Goal: Task Accomplishment & Management: Manage account settings

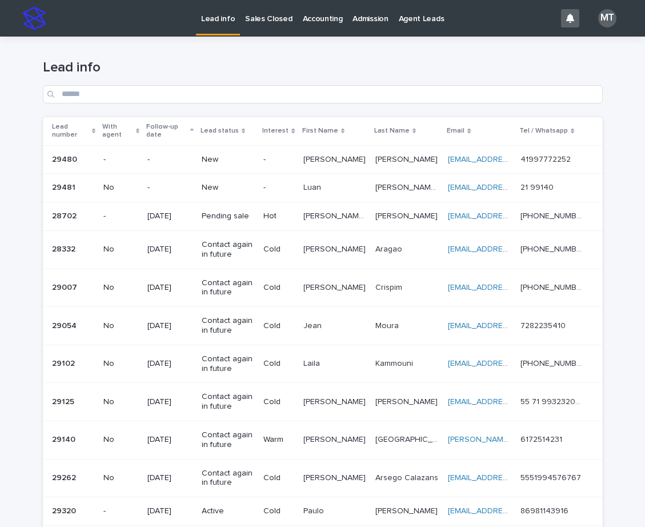
click at [272, 189] on p "-" at bounding box center [278, 188] width 30 height 10
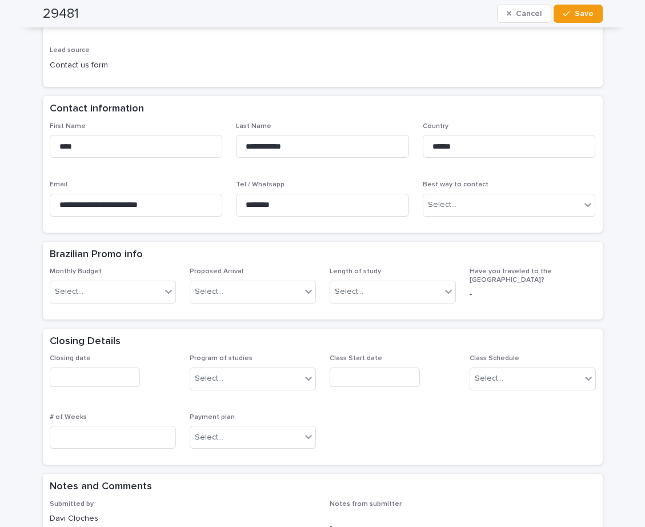
scroll to position [229, 0]
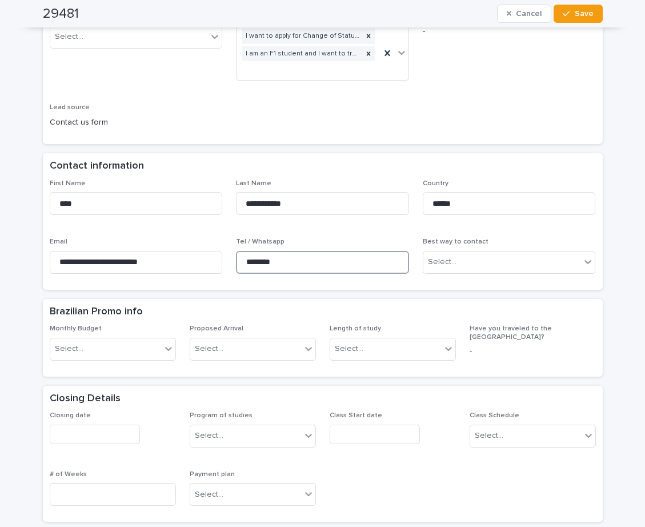
drag, startPoint x: 294, startPoint y: 263, endPoint x: 238, endPoint y: 267, distance: 56.1
click at [238, 267] on input "********" at bounding box center [322, 262] width 173 height 23
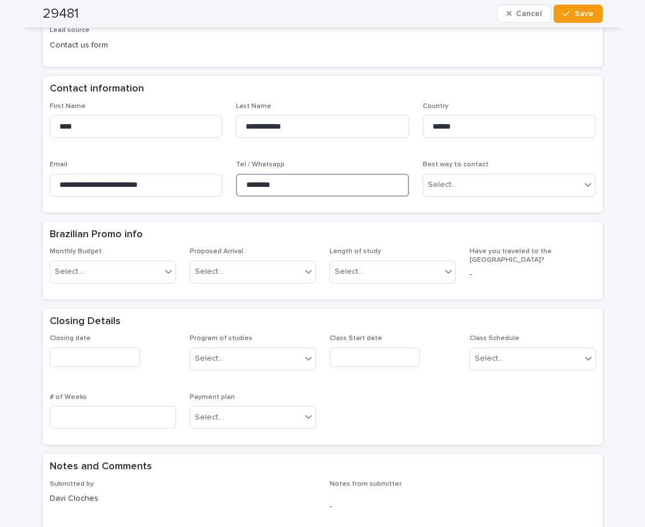
scroll to position [286, 0]
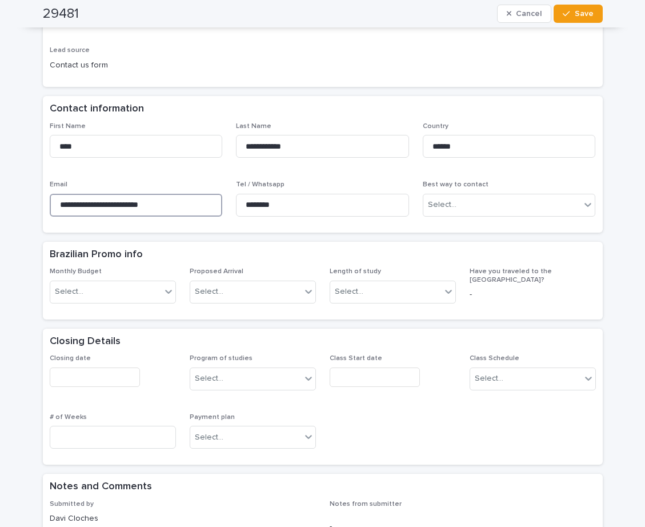
click at [181, 201] on input "**********" at bounding box center [136, 205] width 173 height 23
drag, startPoint x: 61, startPoint y: 205, endPoint x: 22, endPoint y: 209, distance: 39.1
click at [22, 209] on div "**********" at bounding box center [322, 436] width 645 height 1370
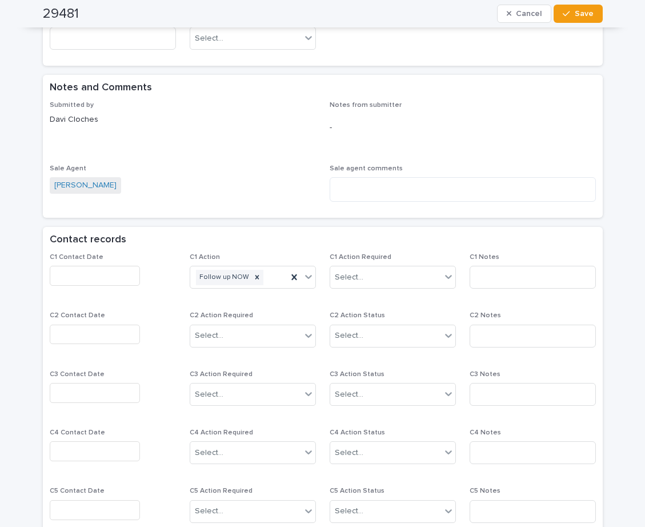
scroll to position [686, 0]
click at [67, 281] on input "text" at bounding box center [95, 275] width 90 height 20
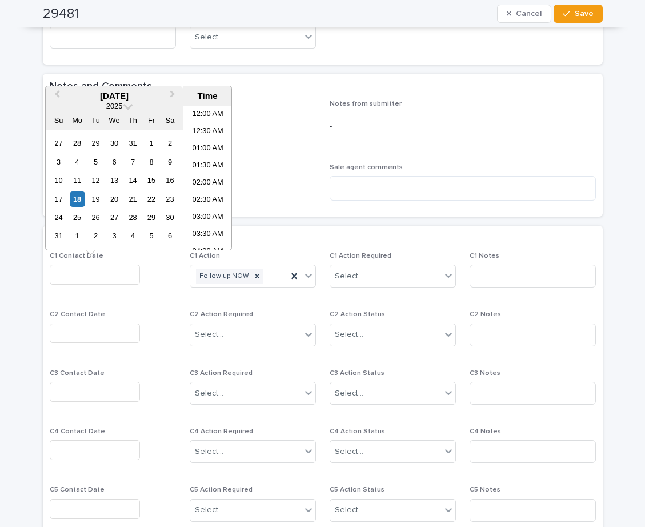
scroll to position [194, 0]
click at [206, 178] on li "07:30 AM" at bounding box center [207, 177] width 49 height 17
type input "**********"
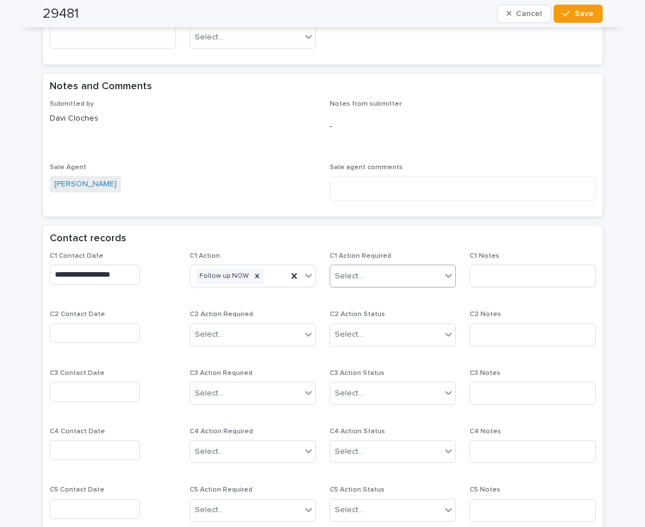
click at [348, 274] on div "Select..." at bounding box center [349, 276] width 29 height 12
drag, startPoint x: 361, startPoint y: 316, endPoint x: 369, endPoint y: 316, distance: 8.0
click at [362, 316] on div "Completed" at bounding box center [388, 318] width 125 height 20
click at [497, 273] on input at bounding box center [533, 276] width 126 height 23
type input "**********"
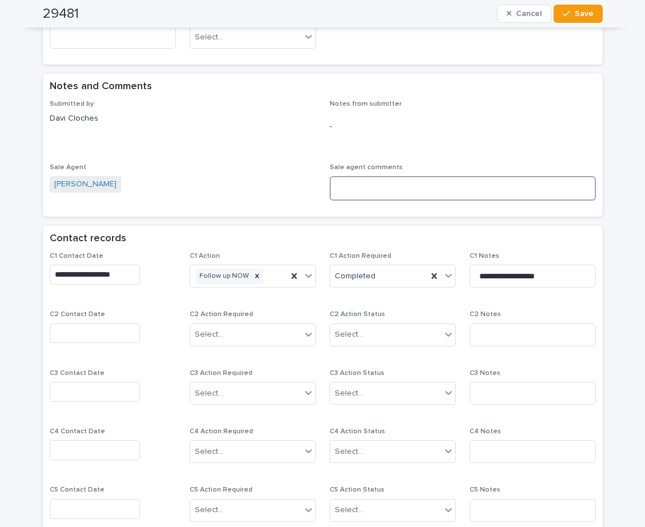
click at [363, 186] on textarea at bounding box center [463, 188] width 266 height 25
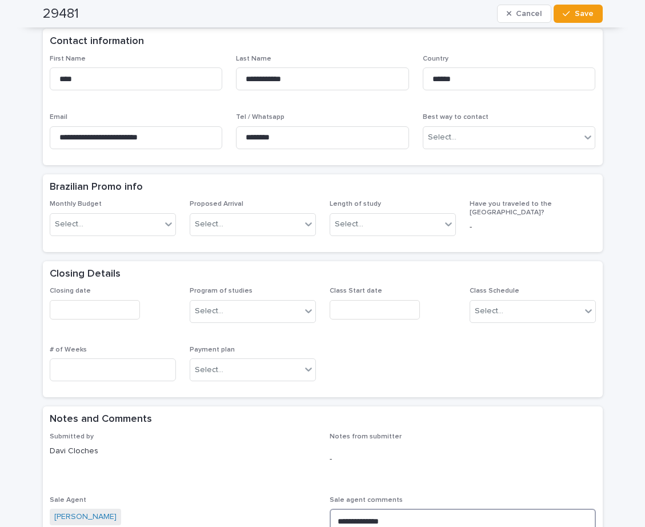
scroll to position [343, 0]
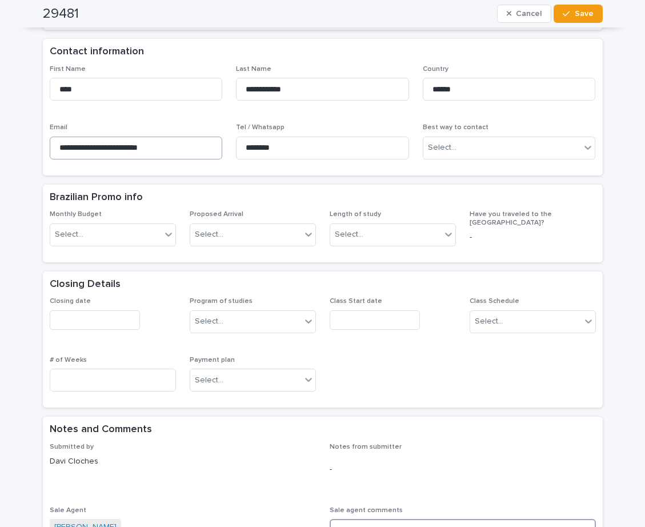
type textarea "**********"
drag, startPoint x: 176, startPoint y: 143, endPoint x: 91, endPoint y: 143, distance: 84.6
click at [22, 140] on div "**********" at bounding box center [322, 379] width 645 height 1370
click at [585, 13] on span "Save" at bounding box center [584, 14] width 19 height 8
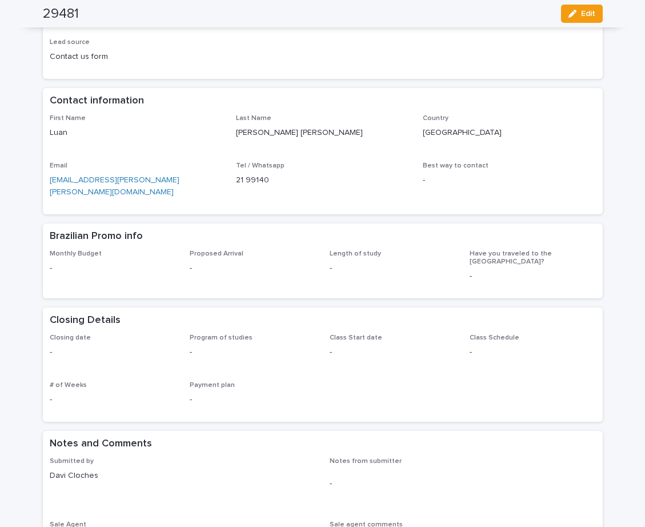
scroll to position [0, 0]
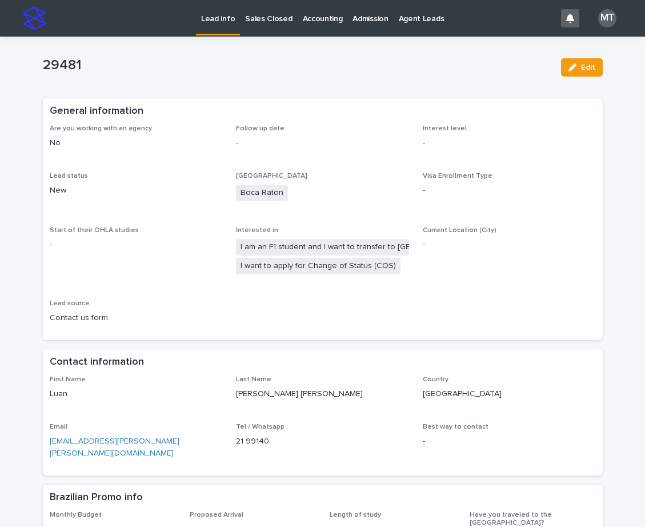
click at [544, 229] on p "Current Location (City)" at bounding box center [509, 230] width 173 height 8
click at [224, 17] on p "Lead info" at bounding box center [218, 12] width 34 height 24
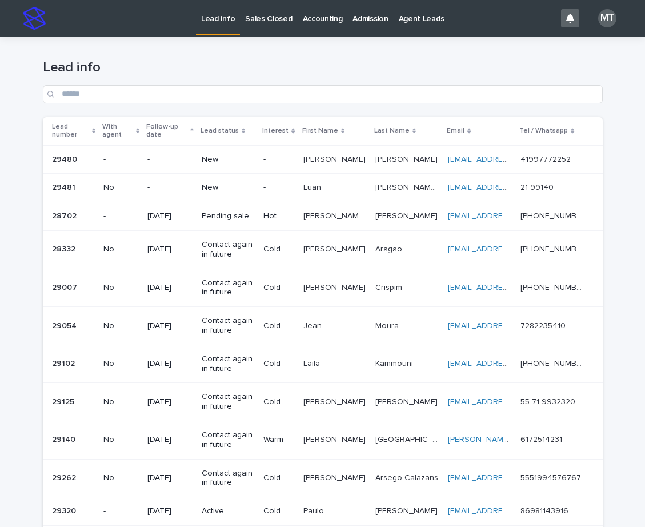
click at [294, 183] on p "-" at bounding box center [278, 188] width 30 height 10
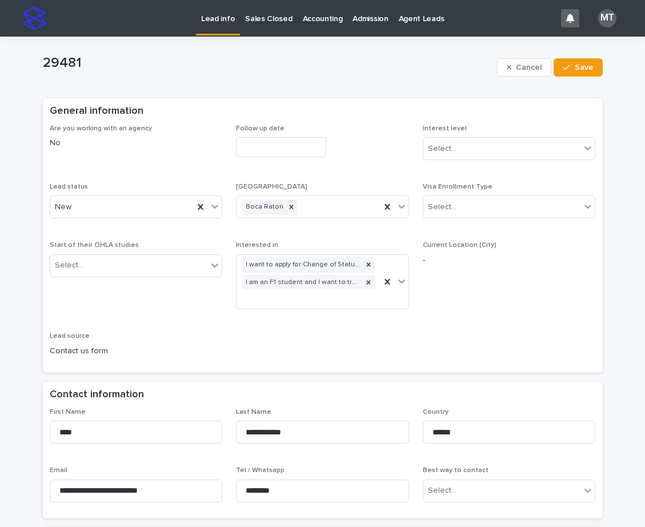
click at [274, 146] on input "text" at bounding box center [281, 147] width 90 height 20
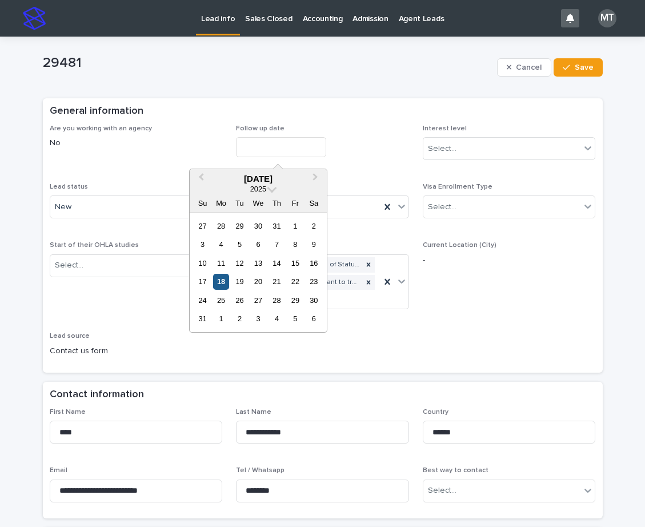
click at [223, 277] on div "18" at bounding box center [220, 281] width 15 height 15
type input "**********"
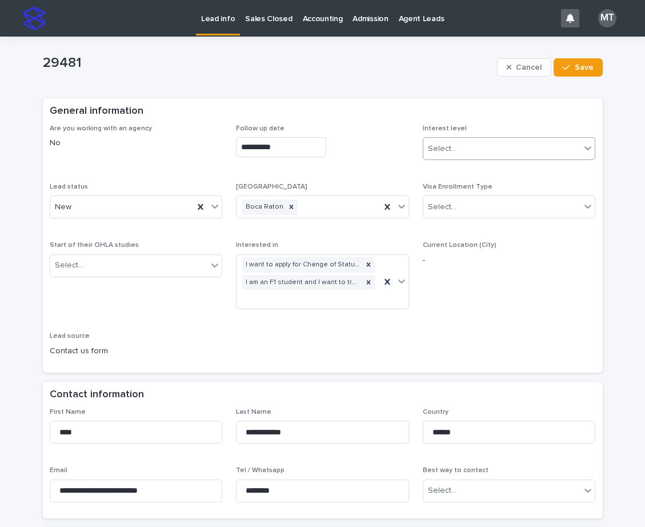
click at [473, 147] on div "Select..." at bounding box center [502, 148] width 158 height 19
click at [442, 211] on div "Cold" at bounding box center [505, 211] width 172 height 20
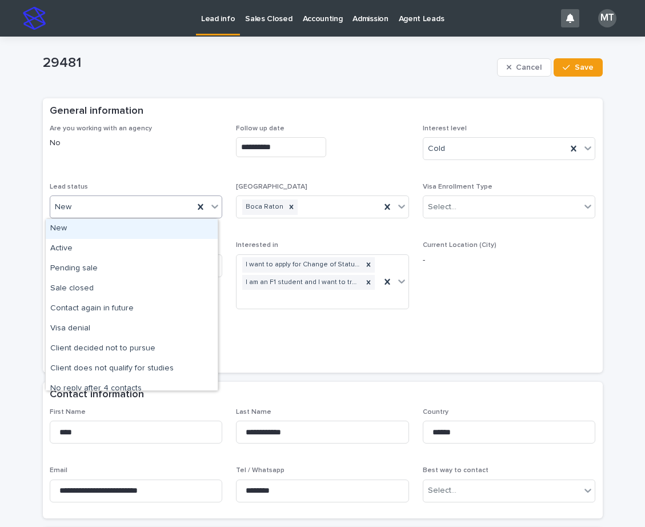
click at [102, 202] on div "New" at bounding box center [122, 207] width 144 height 19
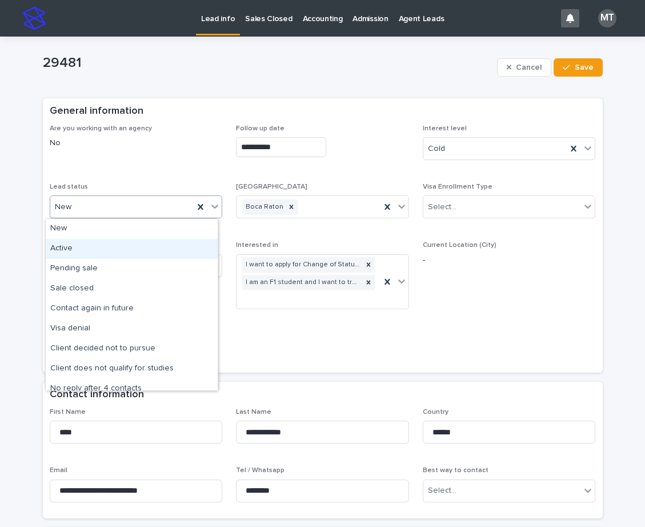
click at [85, 246] on div "Active" at bounding box center [132, 249] width 172 height 20
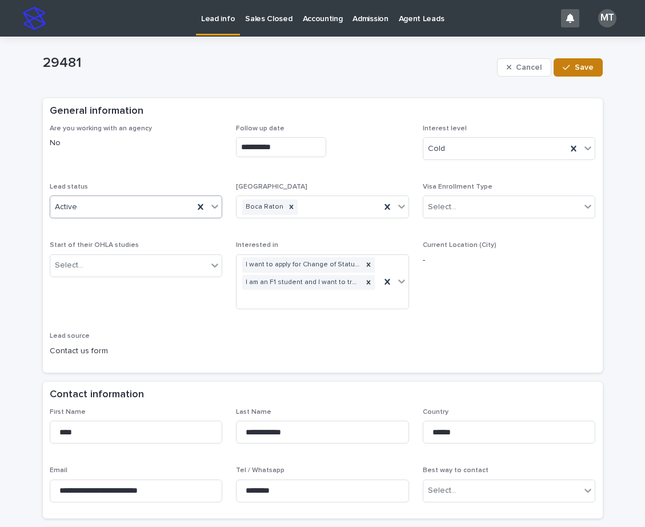
click at [575, 69] on span "Save" at bounding box center [584, 67] width 19 height 8
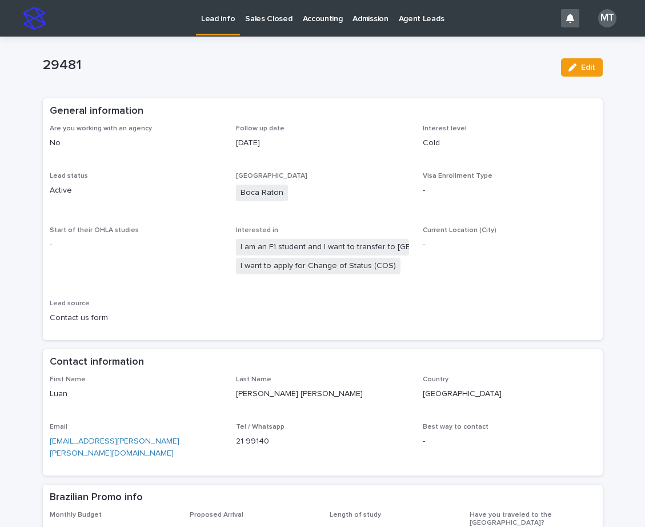
click at [214, 19] on p "Lead info" at bounding box center [218, 12] width 34 height 24
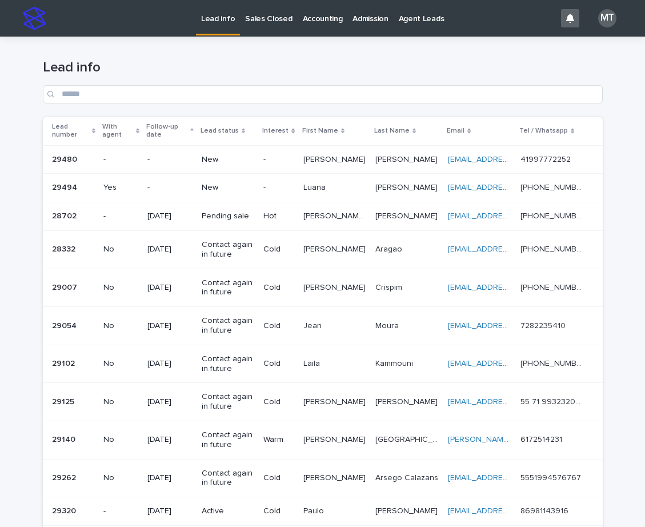
click at [253, 157] on p "New" at bounding box center [228, 160] width 53 height 10
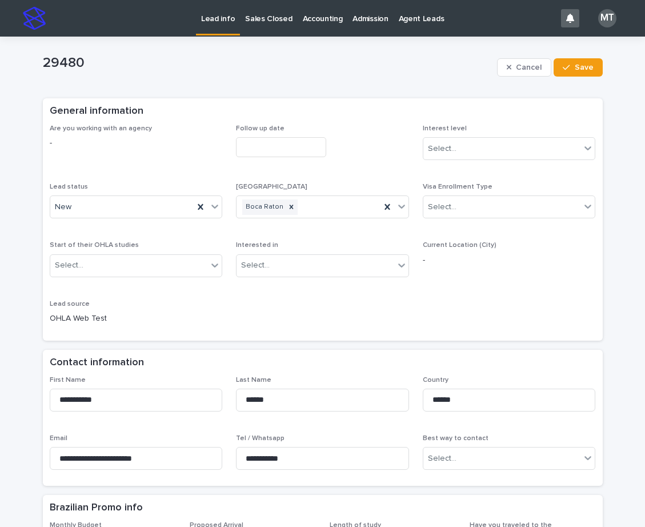
click at [277, 149] on input "text" at bounding box center [281, 147] width 90 height 20
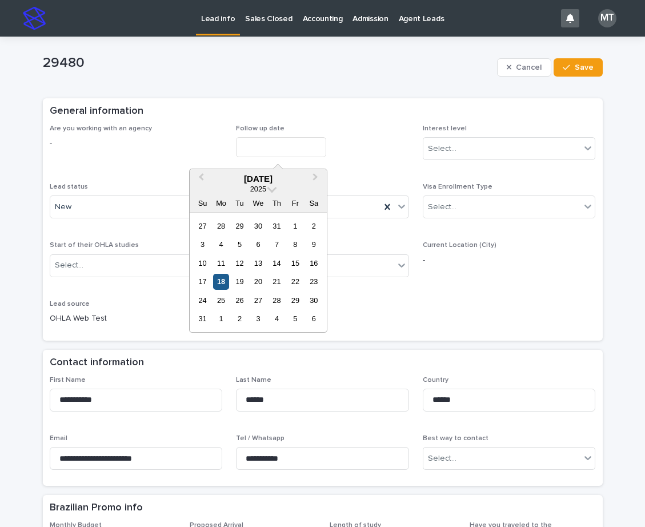
click at [220, 281] on div "18" at bounding box center [220, 281] width 15 height 15
type input "**********"
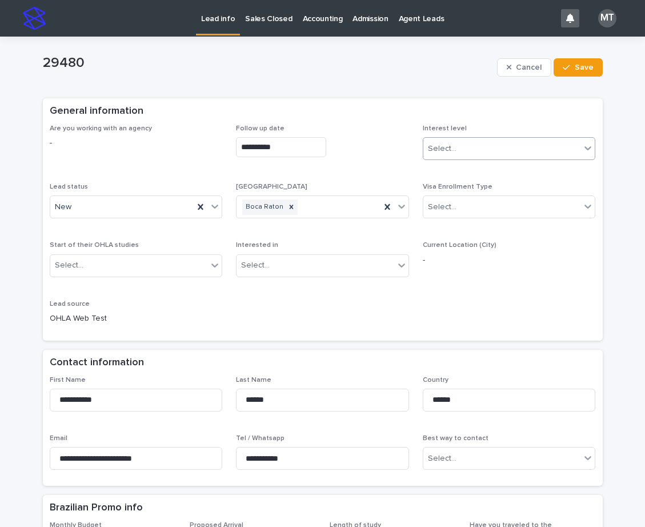
click at [496, 146] on div "Select..." at bounding box center [502, 148] width 158 height 19
click at [460, 213] on div "Cold" at bounding box center [505, 211] width 172 height 20
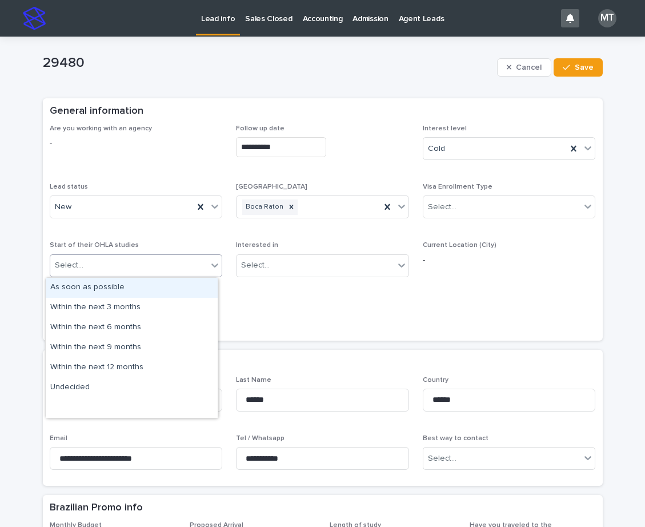
click at [112, 260] on div "Select..." at bounding box center [129, 265] width 158 height 19
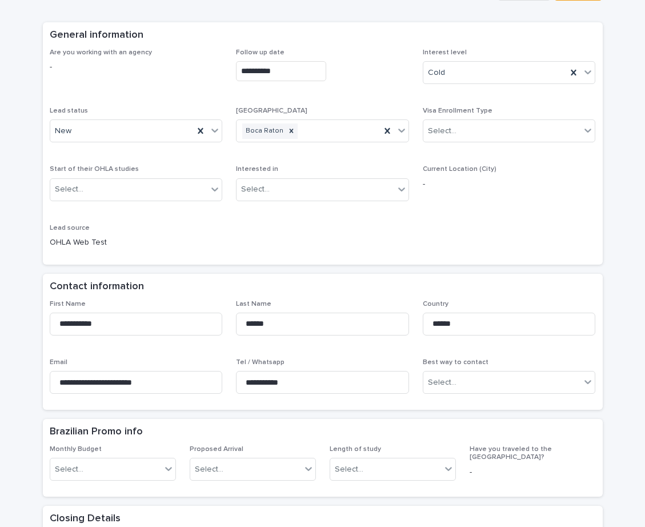
scroll to position [171, 0]
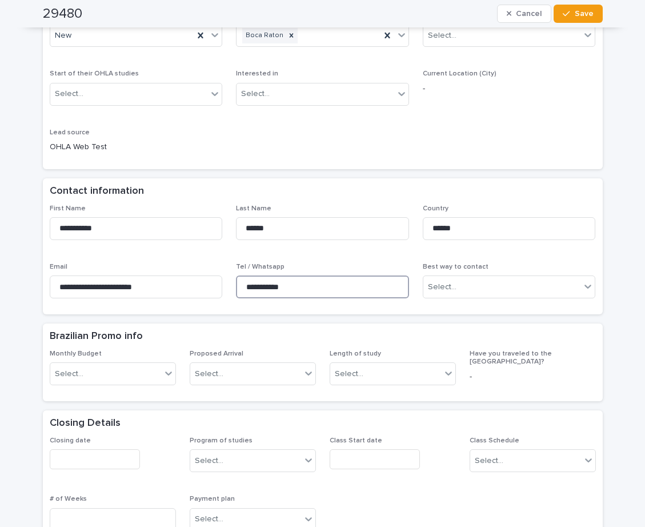
drag, startPoint x: 302, startPoint y: 286, endPoint x: 234, endPoint y: 277, distance: 68.7
click at [189, 273] on div "**********" at bounding box center [323, 256] width 546 height 103
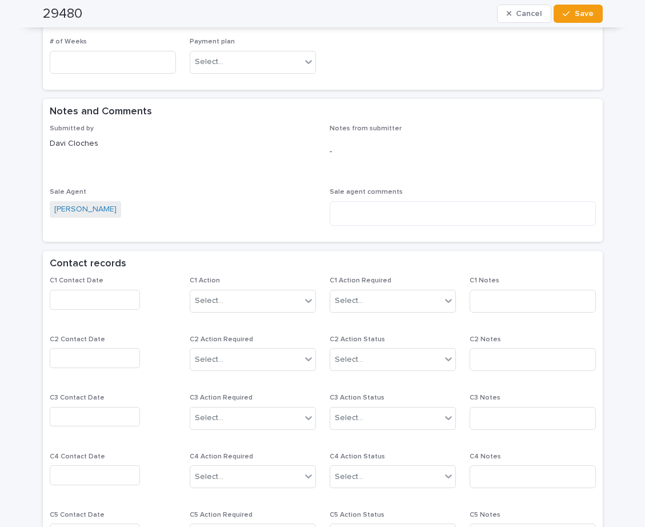
scroll to position [686, 0]
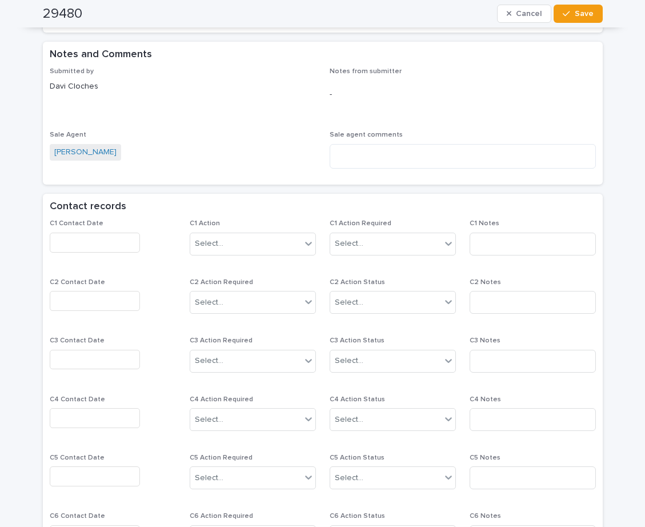
click at [75, 237] on input "text" at bounding box center [95, 243] width 90 height 20
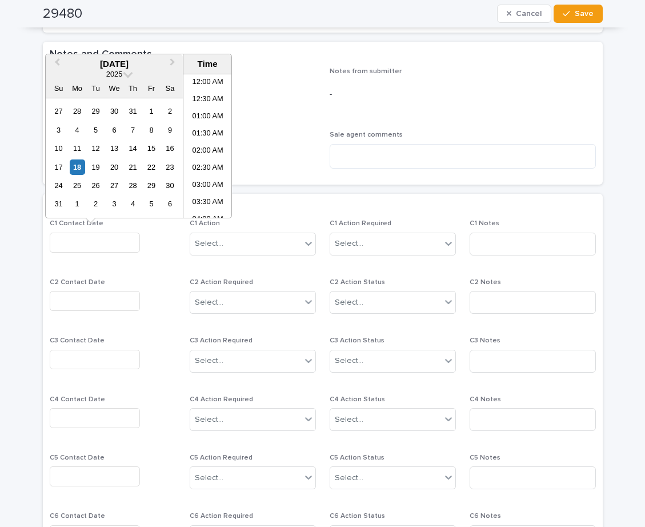
scroll to position [229, 0]
click at [202, 159] on li "09:00 AM" at bounding box center [207, 162] width 49 height 17
type input "**********"
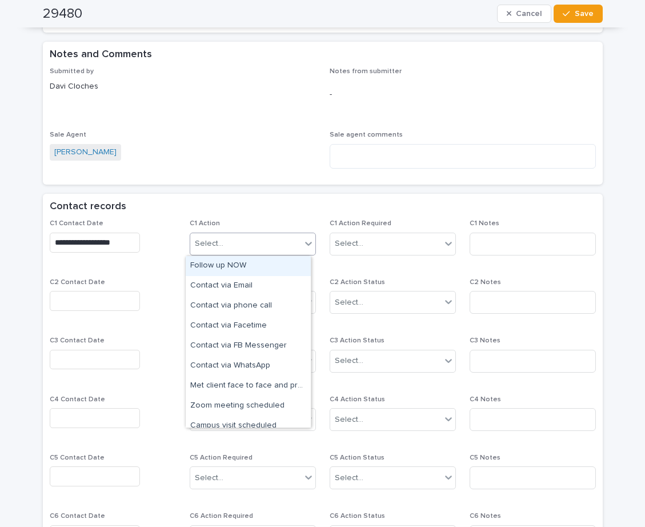
click at [234, 245] on div "Select..." at bounding box center [245, 243] width 111 height 19
click at [237, 264] on div "Follow up NOW" at bounding box center [248, 266] width 125 height 20
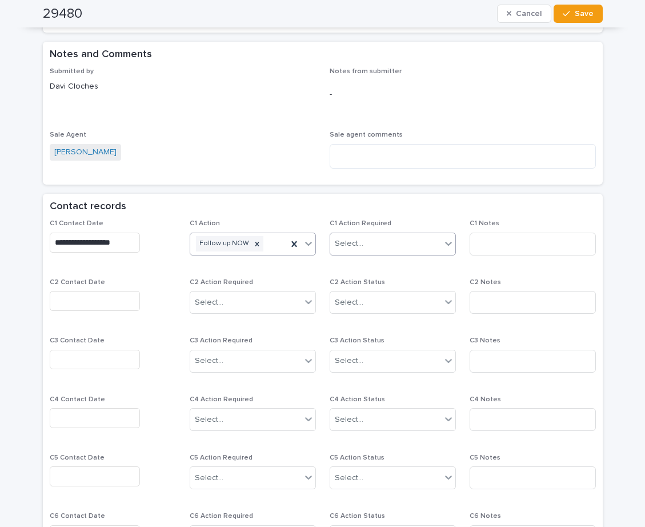
click at [356, 245] on div "Select..." at bounding box center [349, 244] width 29 height 12
drag, startPoint x: 361, startPoint y: 274, endPoint x: 372, endPoint y: 281, distance: 13.2
click at [362, 279] on div "Completed" at bounding box center [388, 286] width 125 height 20
click at [479, 242] on input at bounding box center [533, 244] width 126 height 23
type input "*****"
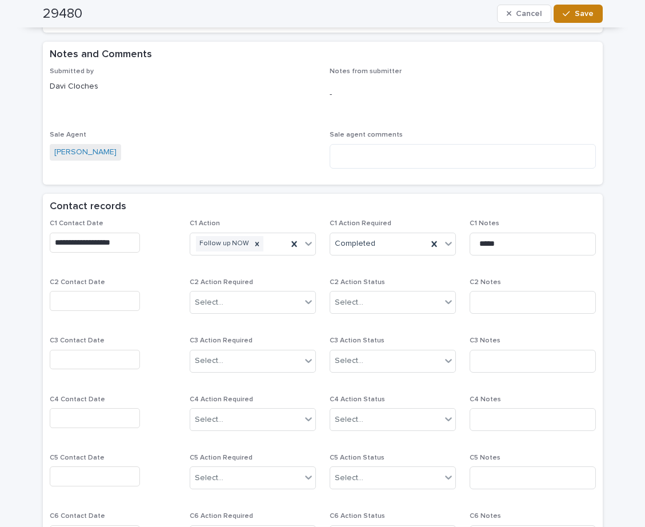
click at [585, 11] on span "Save" at bounding box center [584, 14] width 19 height 8
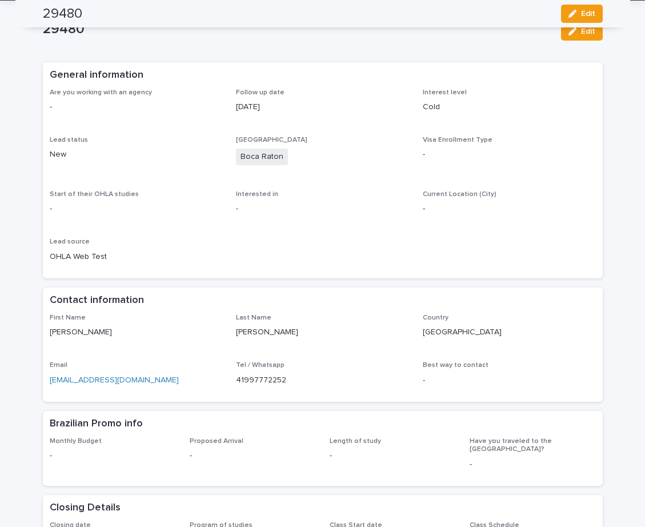
scroll to position [0, 0]
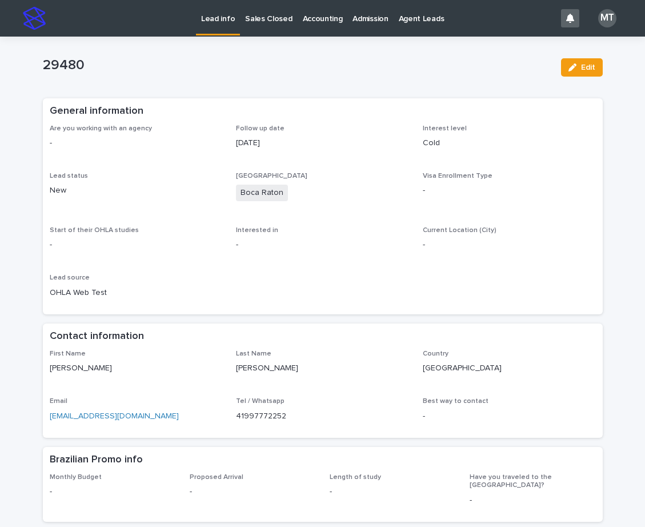
click at [218, 18] on p "Lead info" at bounding box center [218, 12] width 34 height 24
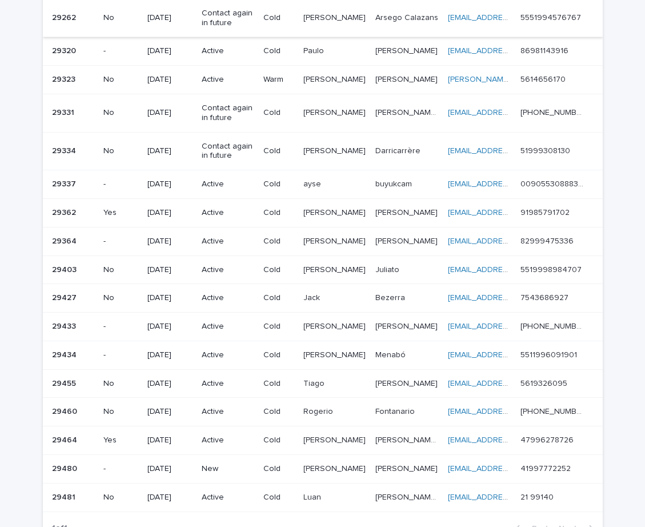
scroll to position [89, 0]
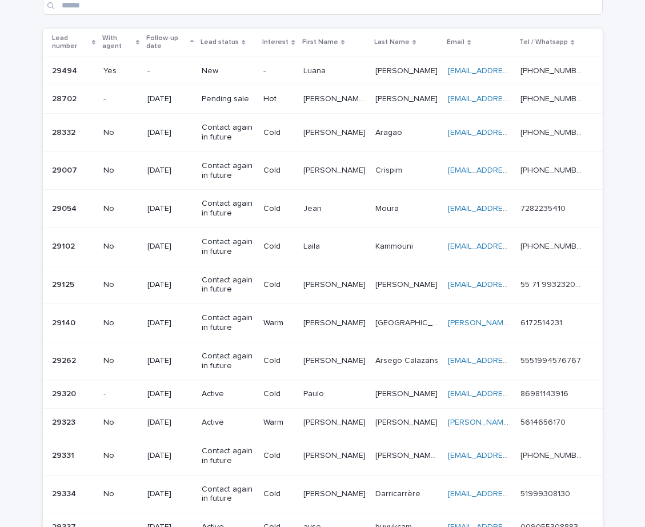
click at [279, 64] on div "-" at bounding box center [278, 70] width 30 height 12
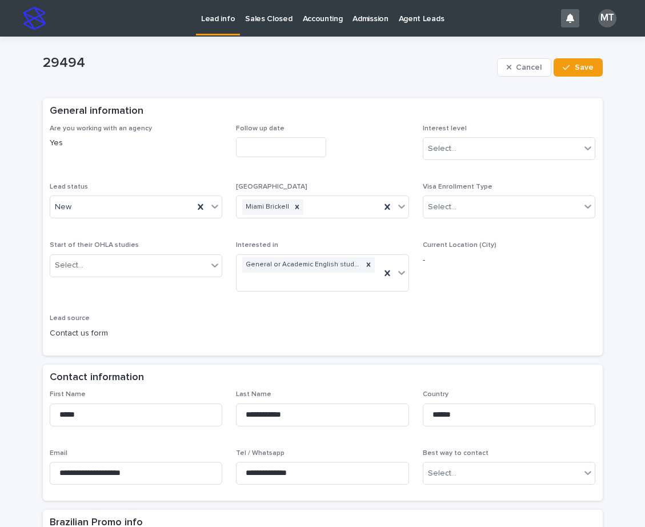
click at [262, 145] on input "text" at bounding box center [281, 147] width 90 height 20
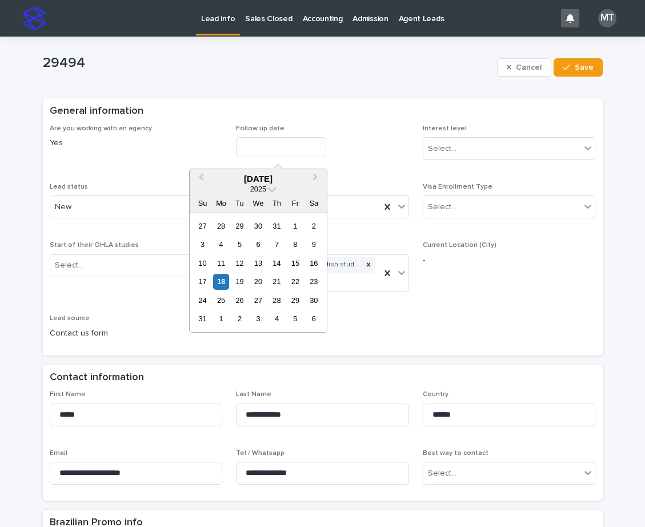
drag, startPoint x: 223, startPoint y: 283, endPoint x: 436, endPoint y: 169, distance: 242.3
click at [227, 282] on div "18" at bounding box center [220, 281] width 15 height 15
type input "**********"
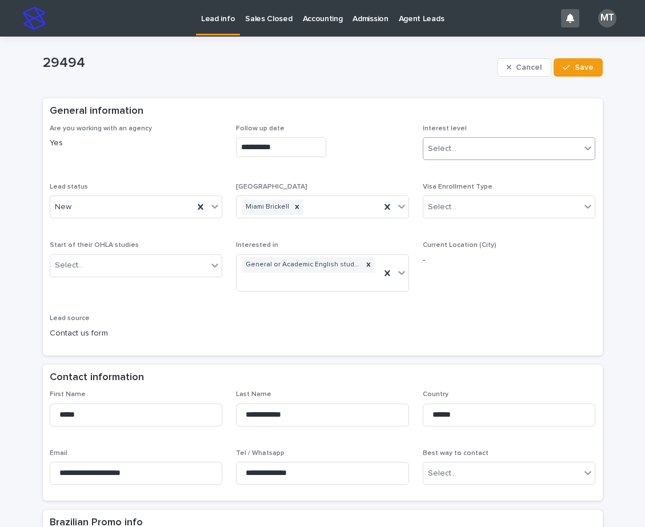
click at [487, 153] on div "Select..." at bounding box center [502, 148] width 158 height 19
click at [458, 213] on div "Cold" at bounding box center [505, 211] width 172 height 20
click at [74, 212] on div "New" at bounding box center [122, 207] width 144 height 19
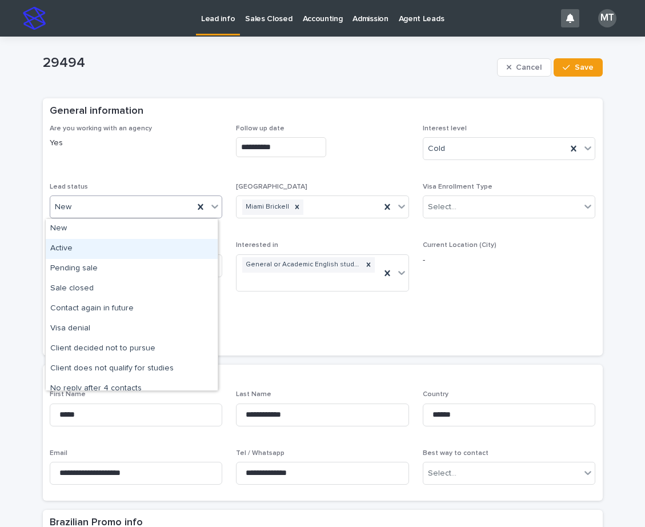
click at [83, 258] on div "Active" at bounding box center [132, 249] width 172 height 20
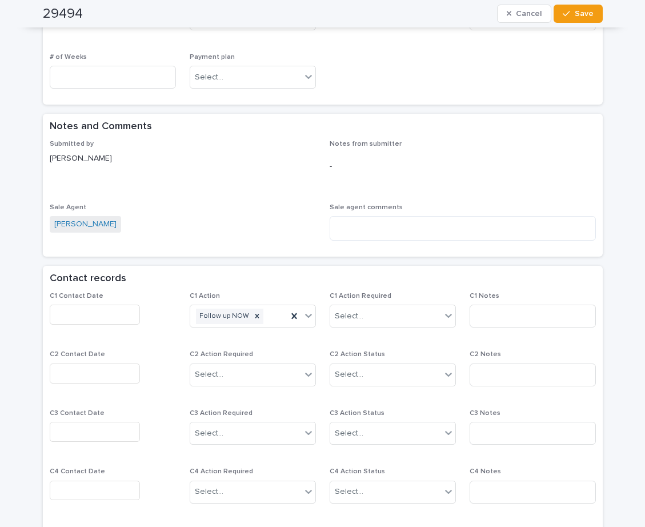
scroll to position [628, 0]
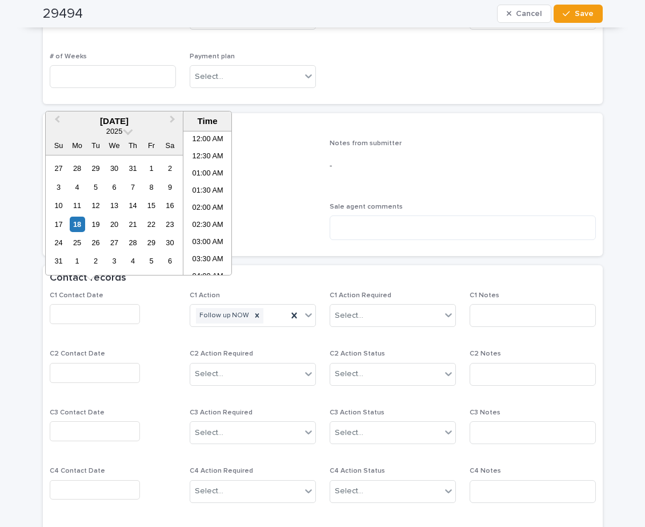
click at [114, 304] on input "text" at bounding box center [95, 314] width 90 height 20
click at [206, 199] on li "08:30 AM" at bounding box center [207, 202] width 49 height 17
type input "**********"
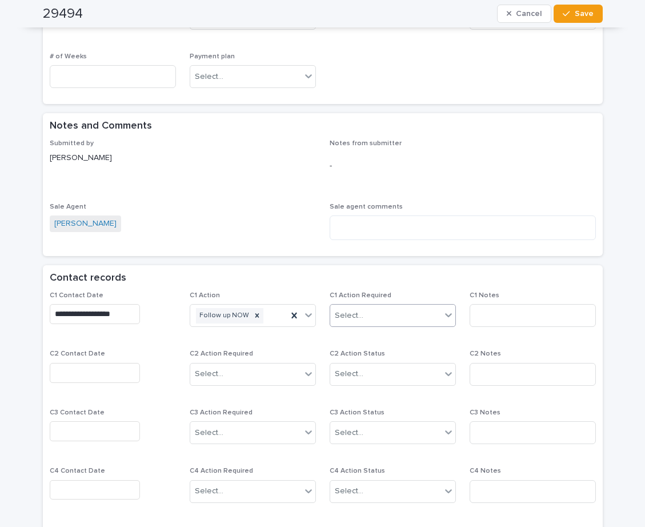
click at [352, 310] on div "Select..." at bounding box center [349, 316] width 29 height 12
drag, startPoint x: 353, startPoint y: 333, endPoint x: 431, endPoint y: 323, distance: 78.9
click at [364, 339] on div "Completed" at bounding box center [388, 343] width 125 height 20
click at [485, 304] on input at bounding box center [533, 315] width 126 height 23
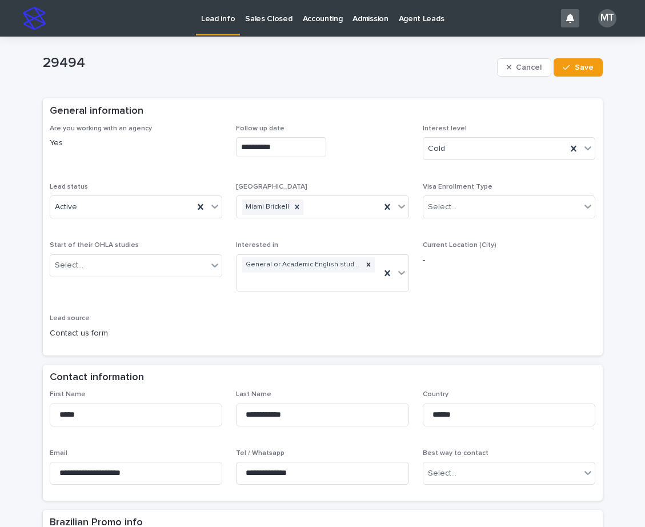
scroll to position [114, 0]
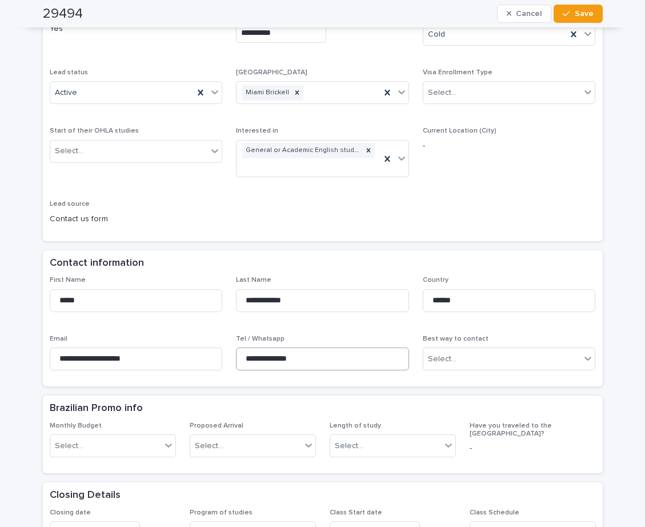
type input "*****"
drag, startPoint x: 319, startPoint y: 342, endPoint x: 241, endPoint y: 337, distance: 79.0
click at [241, 347] on input "**********" at bounding box center [322, 358] width 173 height 23
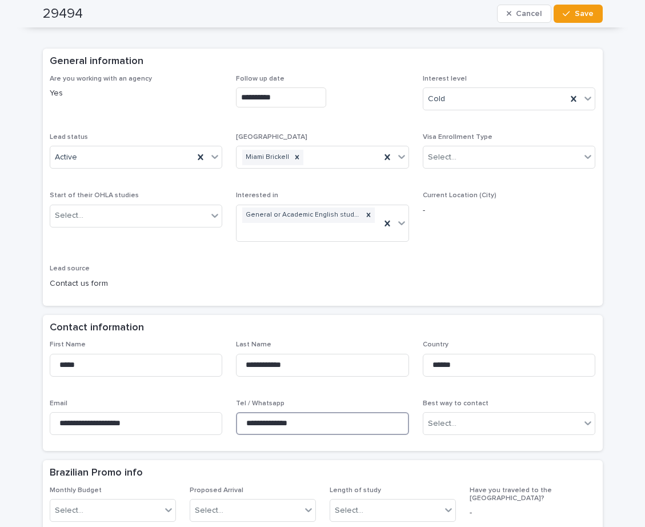
scroll to position [0, 0]
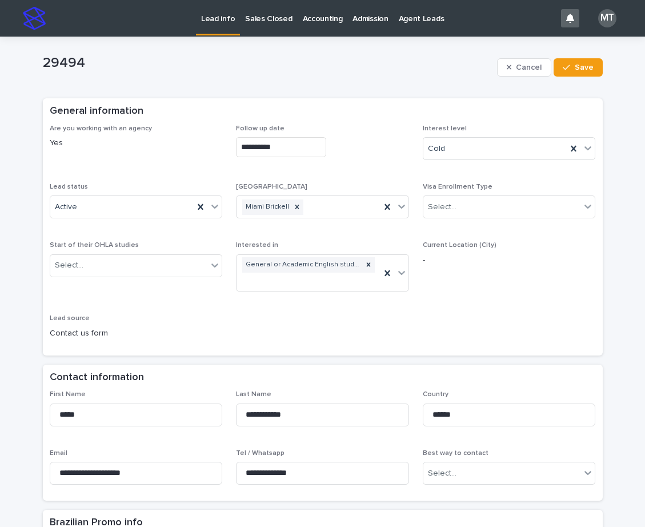
drag, startPoint x: 581, startPoint y: 62, endPoint x: 535, endPoint y: 51, distance: 47.7
click at [581, 62] on button "Save" at bounding box center [578, 67] width 49 height 18
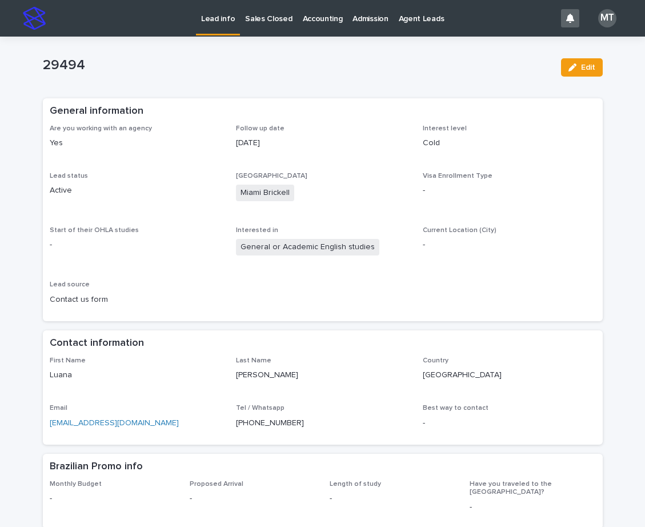
click at [217, 21] on p "Lead info" at bounding box center [218, 12] width 34 height 24
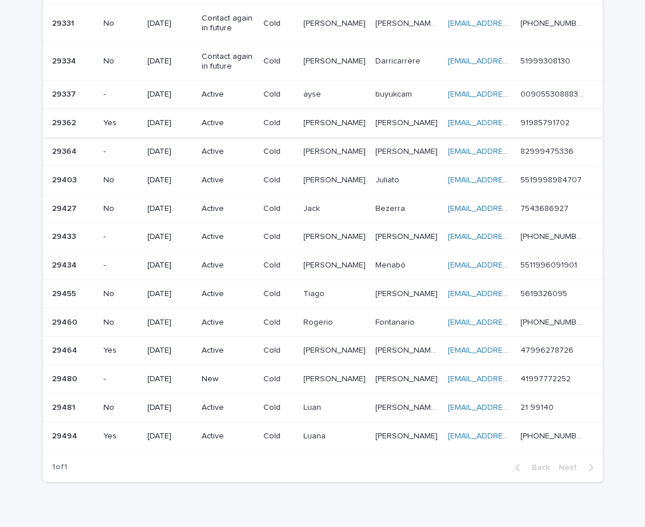
scroll to position [546, 0]
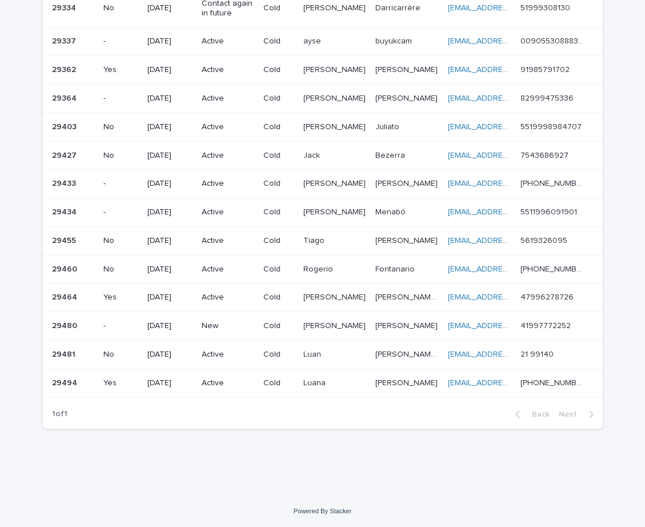
click at [259, 326] on td "New" at bounding box center [228, 326] width 62 height 29
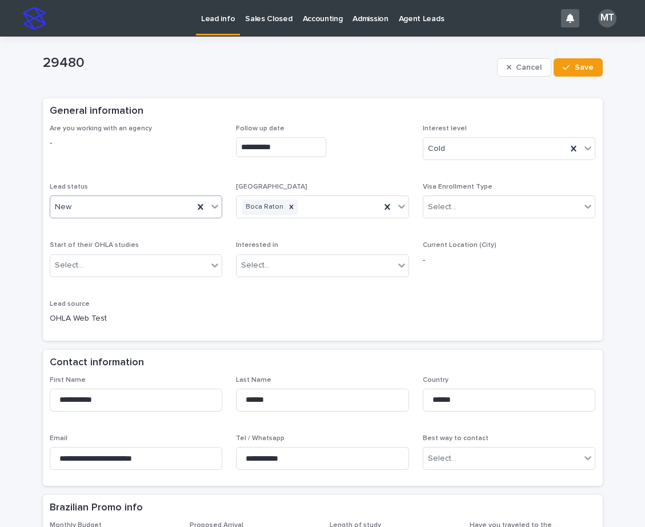
click at [154, 203] on div "New" at bounding box center [122, 207] width 144 height 19
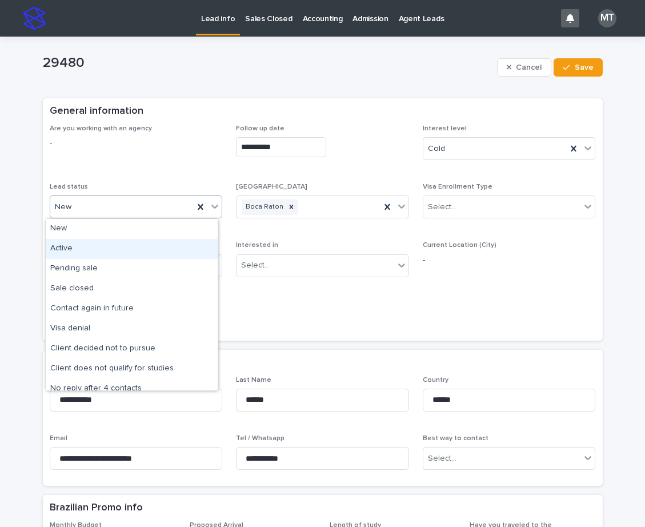
click at [79, 249] on div "Active" at bounding box center [132, 249] width 172 height 20
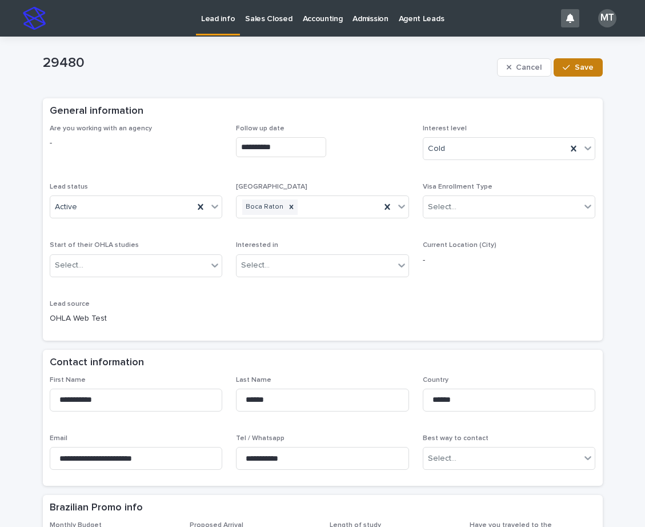
click at [580, 75] on button "Save" at bounding box center [578, 67] width 49 height 18
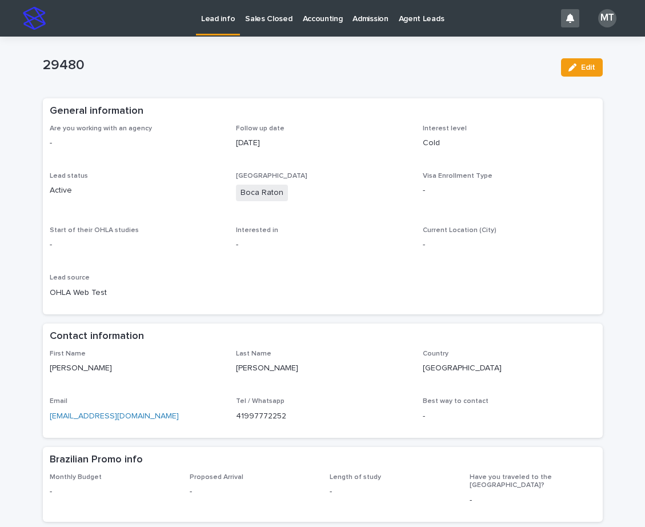
click at [206, 15] on p "Lead info" at bounding box center [218, 12] width 34 height 24
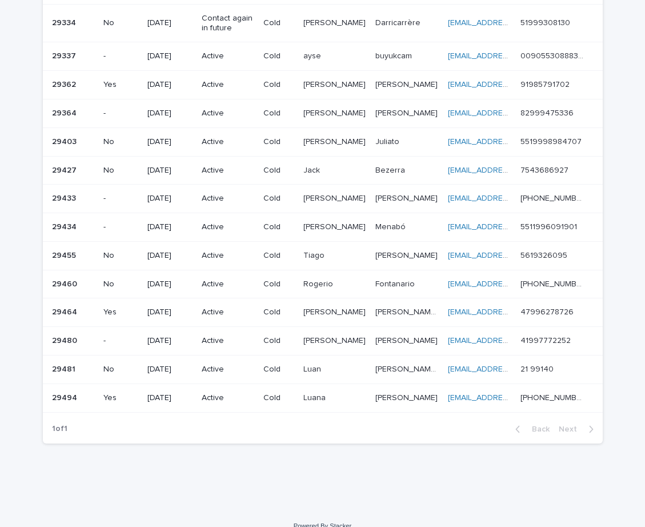
scroll to position [546, 0]
